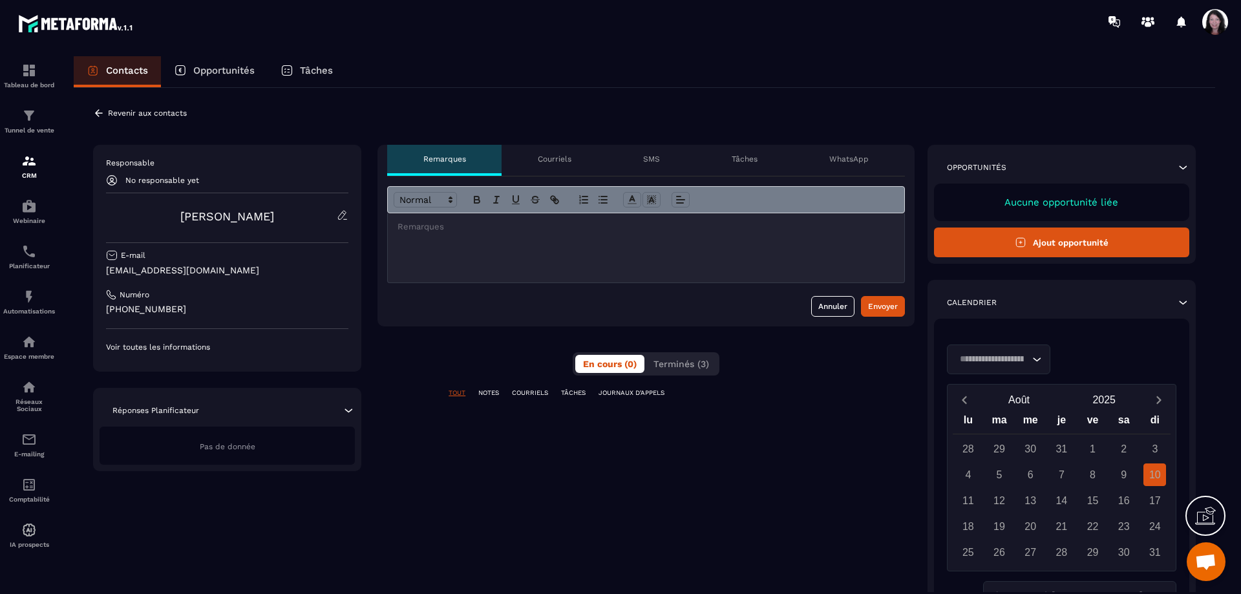
scroll to position [3654, 0]
click at [669, 366] on span "Terminés (3)" at bounding box center [681, 364] width 56 height 10
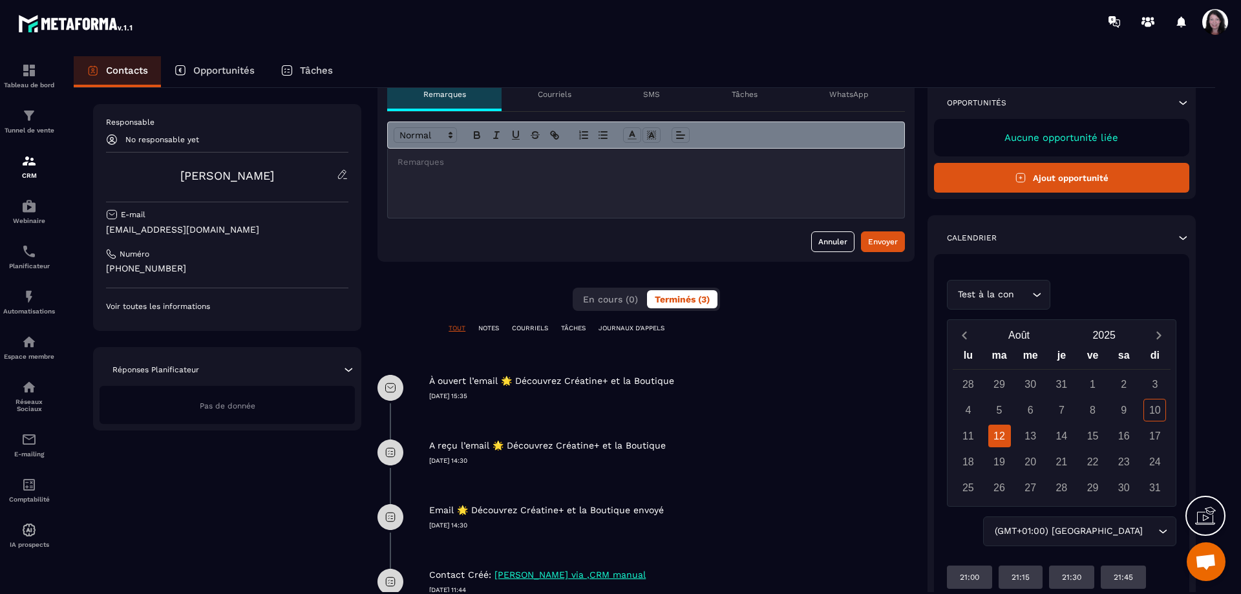
scroll to position [127, 0]
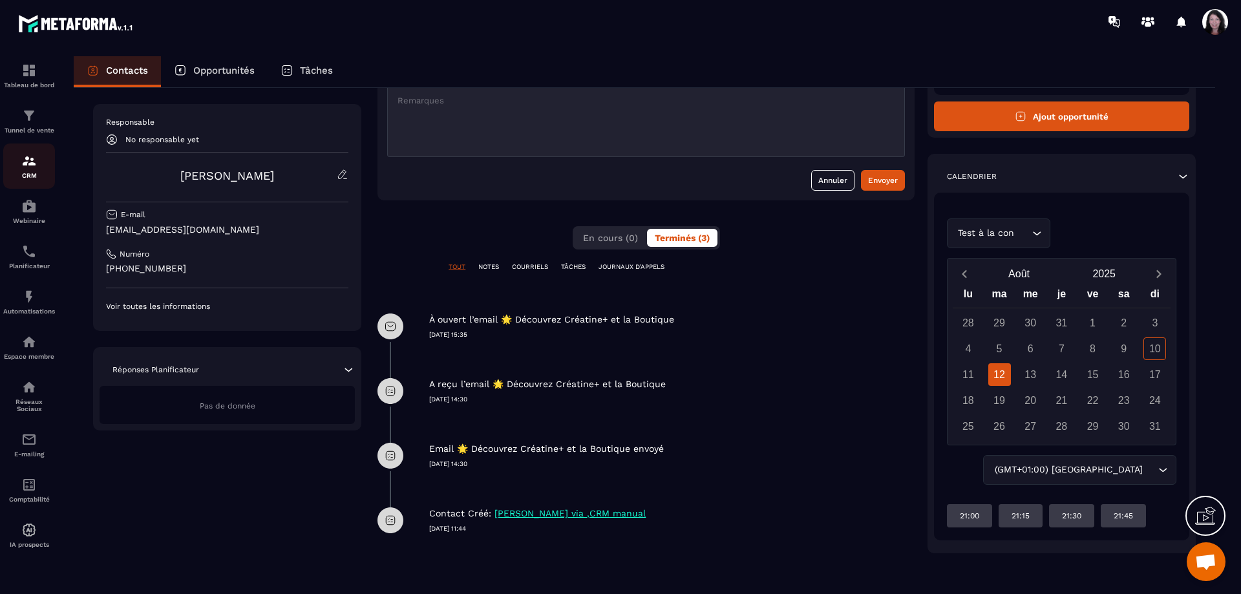
click at [34, 179] on div "CRM" at bounding box center [29, 166] width 52 height 26
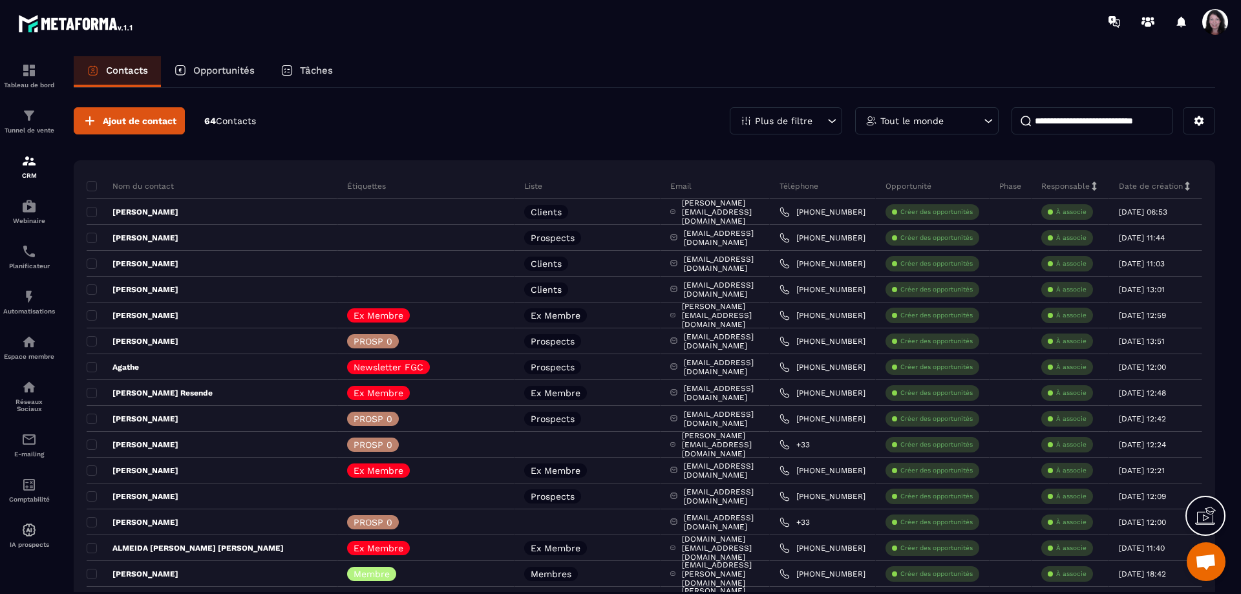
click at [1058, 119] on input at bounding box center [1092, 120] width 162 height 27
type input "*********"
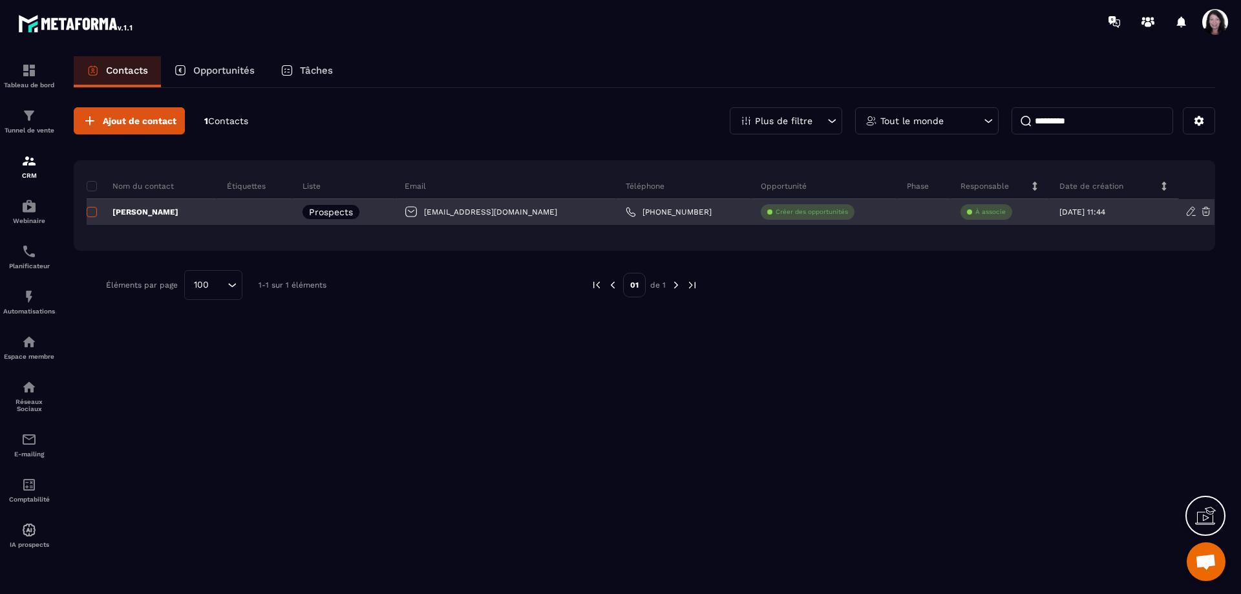
click at [95, 213] on span at bounding box center [92, 212] width 10 height 10
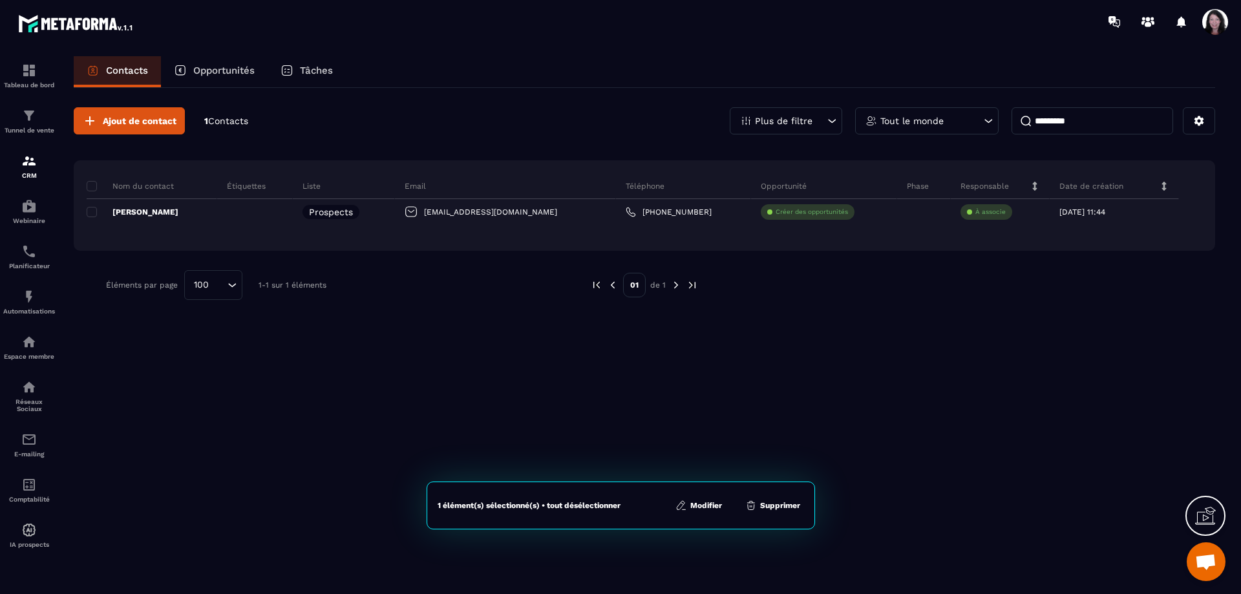
click at [787, 509] on button "Supprimer" at bounding box center [772, 505] width 63 height 13
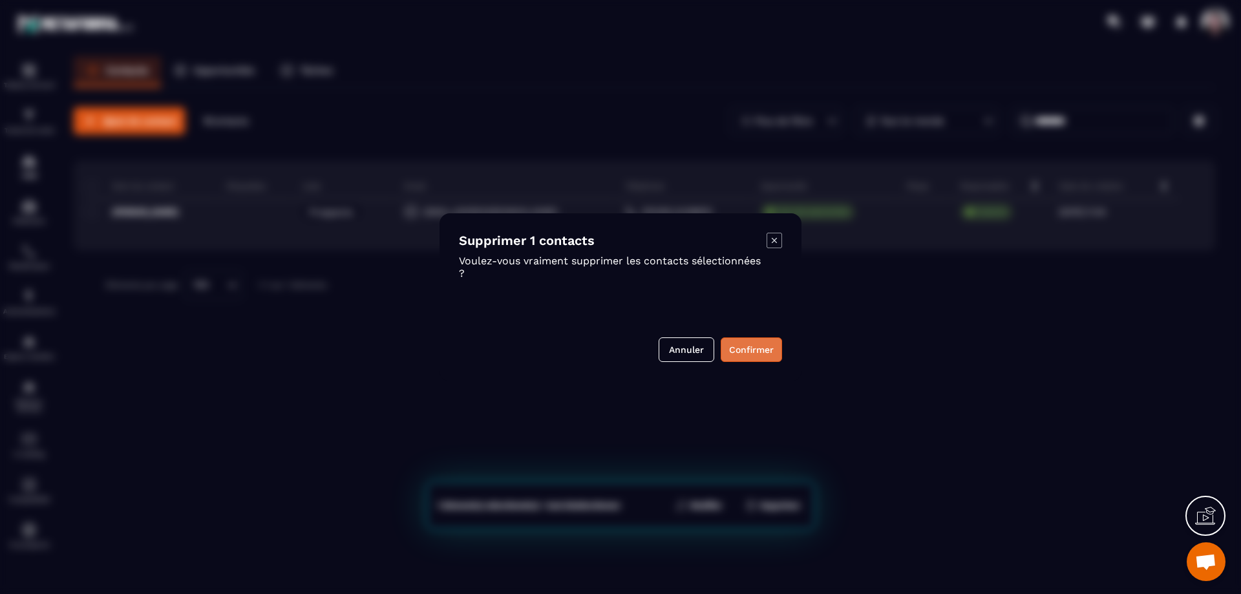
click at [764, 351] on button "Confirmer" at bounding box center [751, 349] width 61 height 25
